Goal: Information Seeking & Learning: Learn about a topic

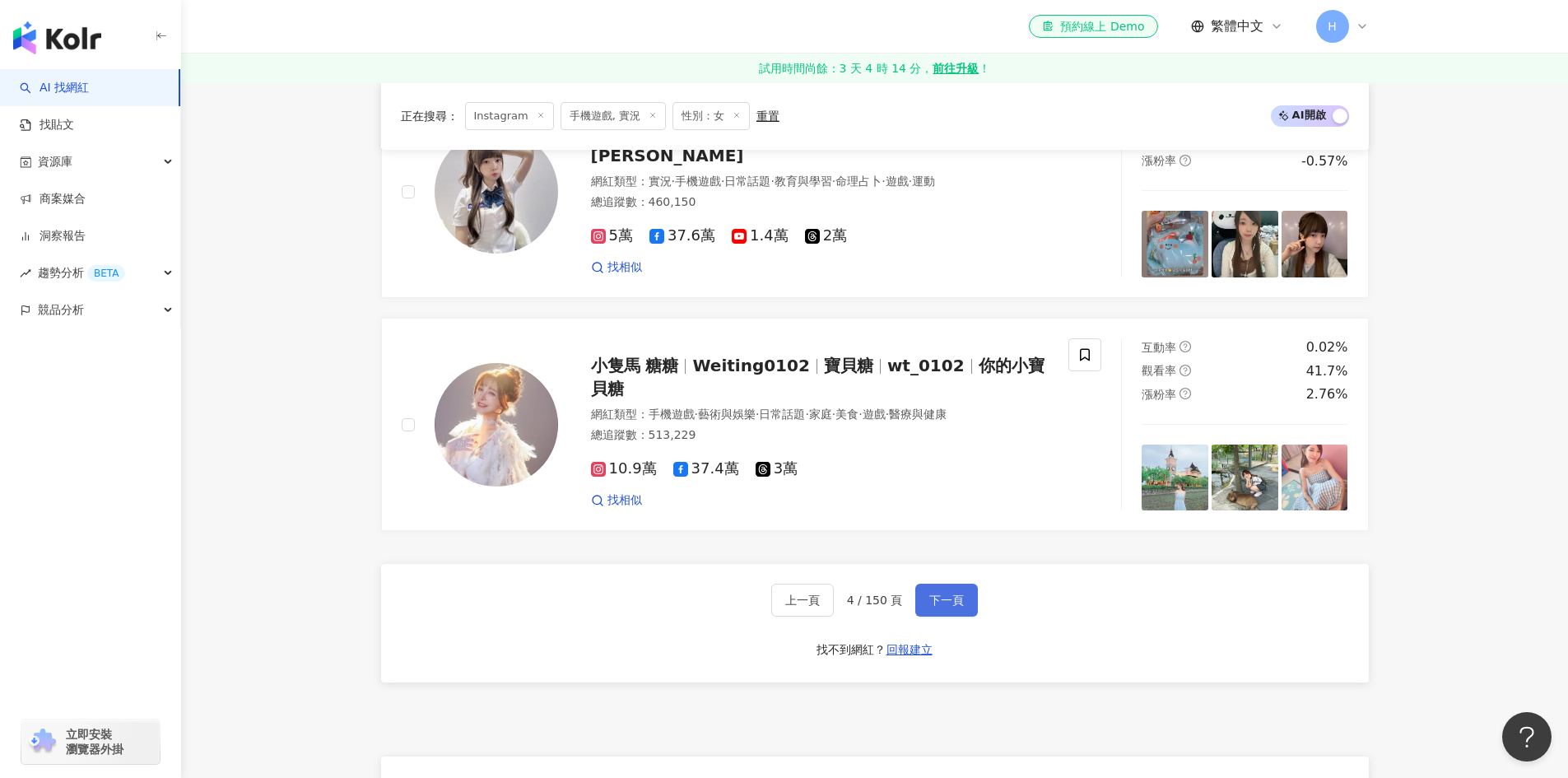
click at [919, 595] on button "下一頁" at bounding box center [947, 600] width 62 height 33
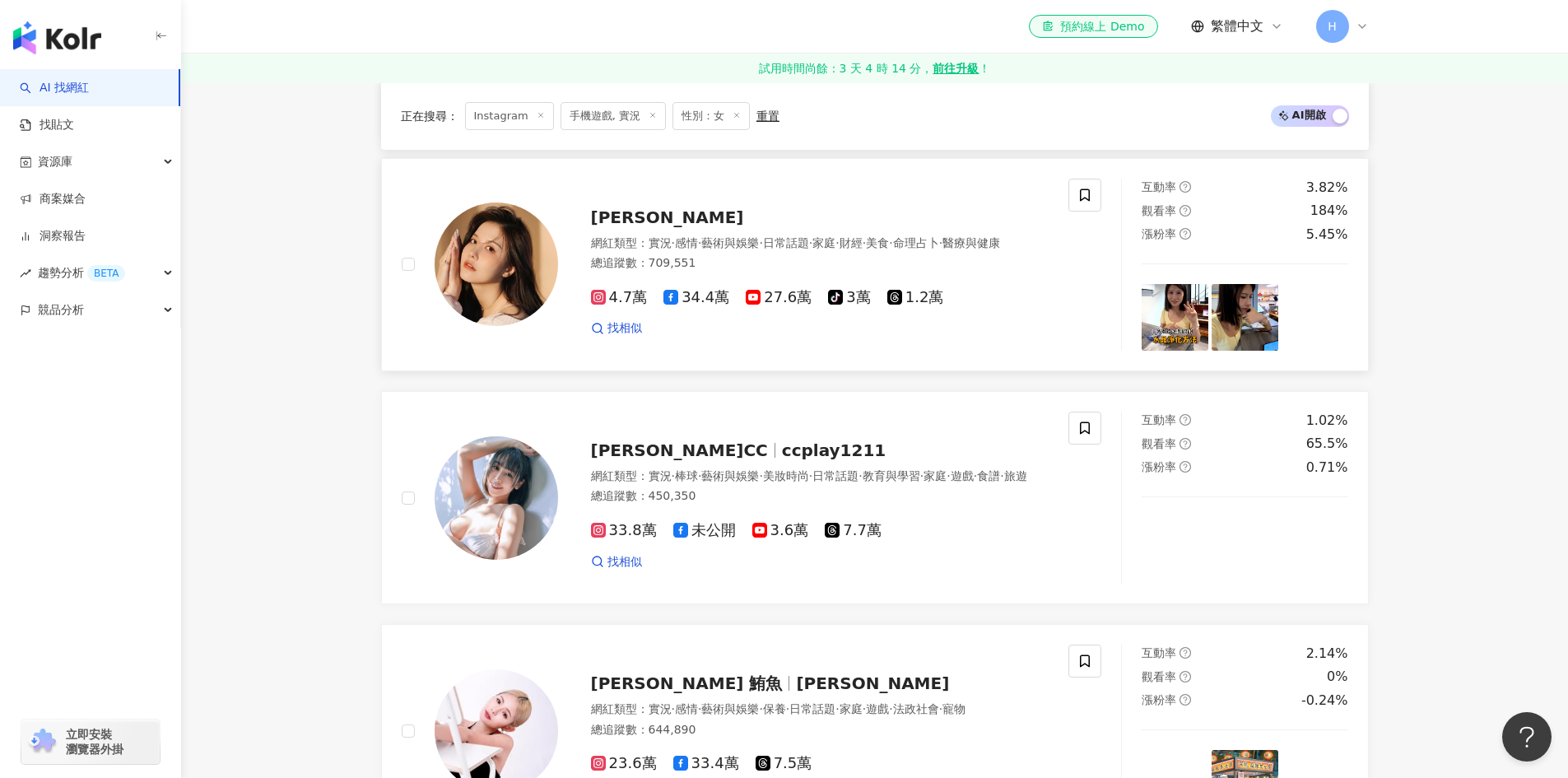
scroll to position [917, 0]
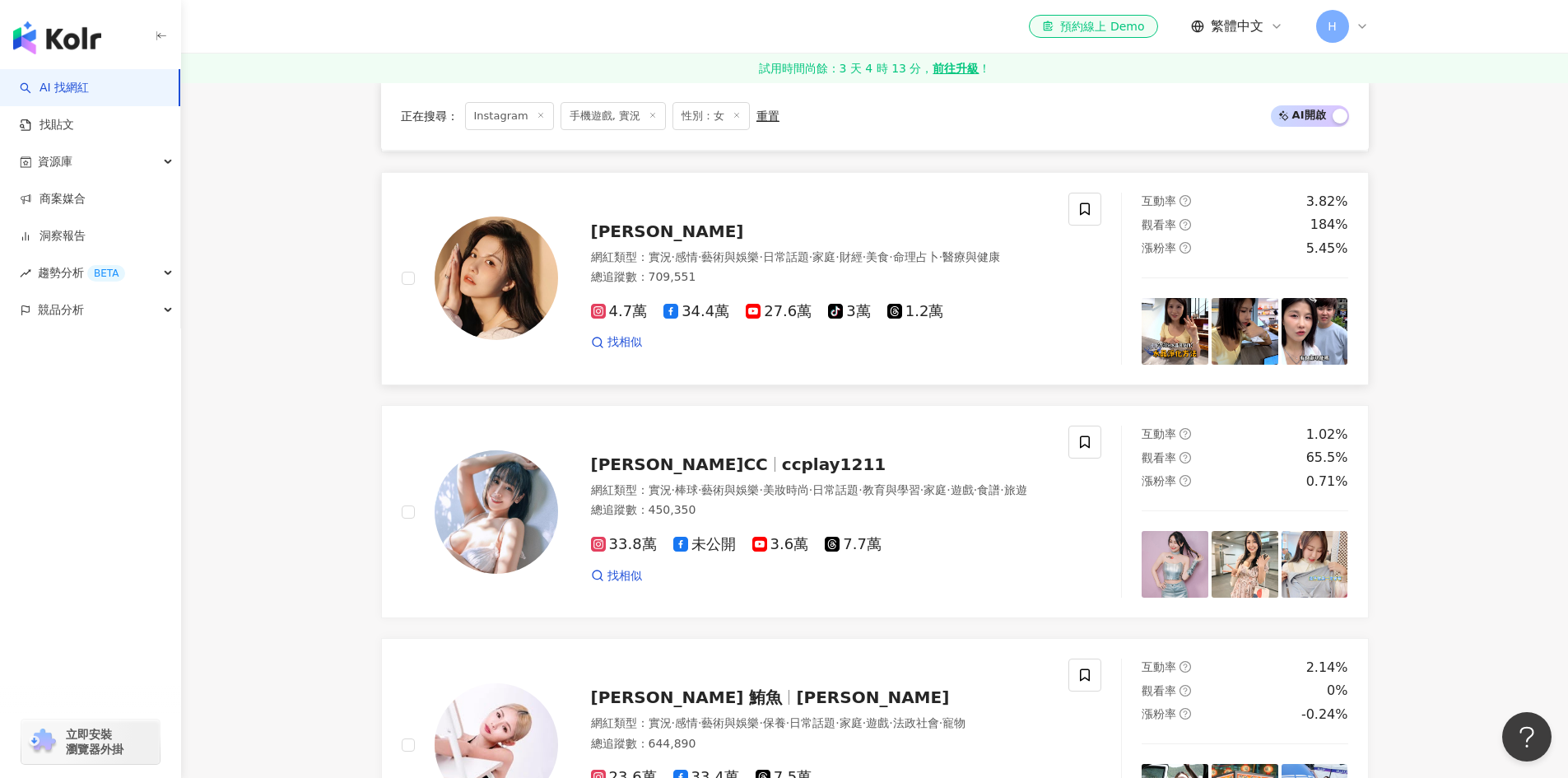
click at [624, 221] on span "[PERSON_NAME]" at bounding box center [667, 231] width 153 height 19
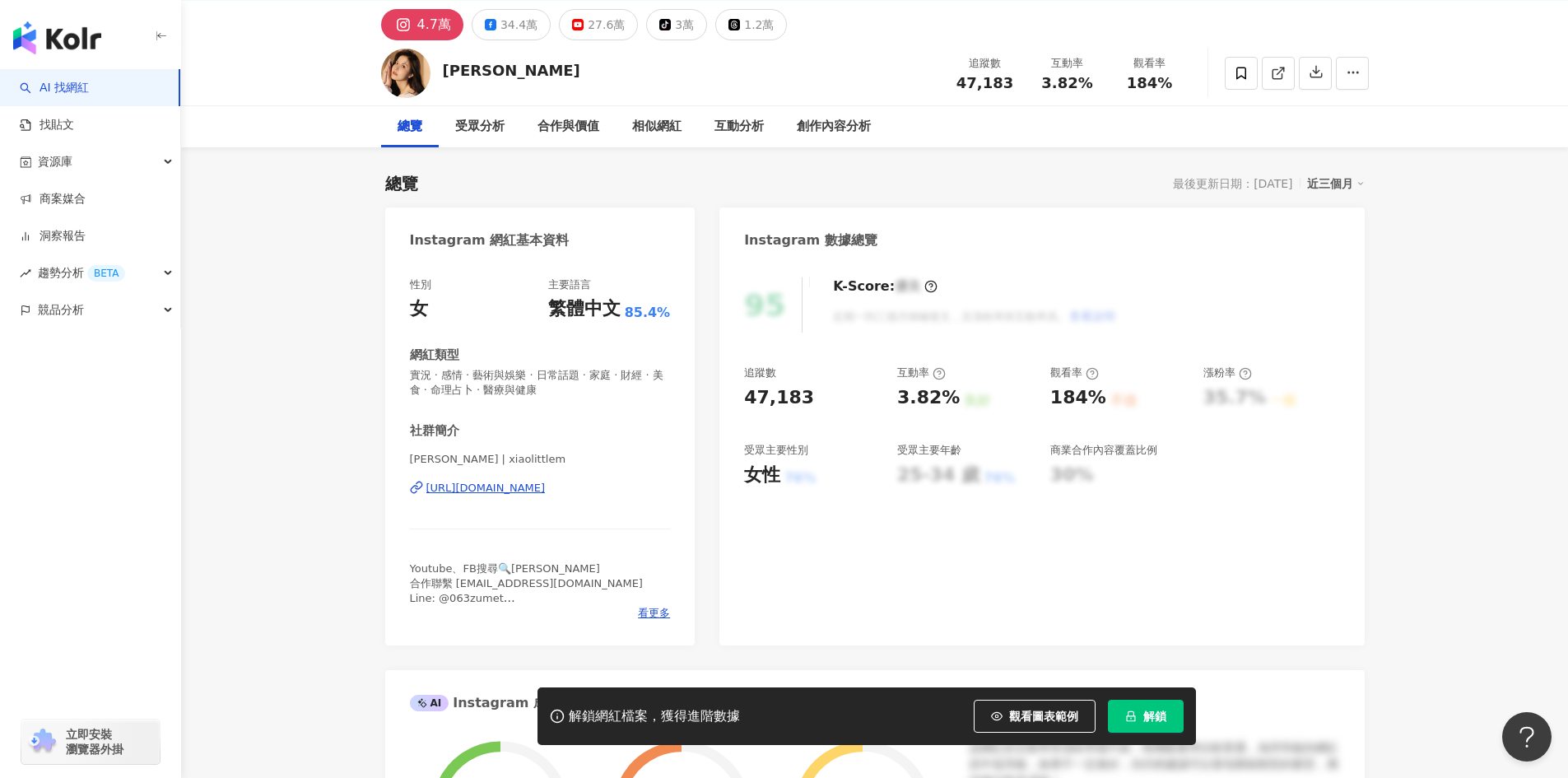
click at [545, 490] on div "[URL][DOMAIN_NAME]" at bounding box center [486, 488] width 119 height 15
